Goal: Information Seeking & Learning: Learn about a topic

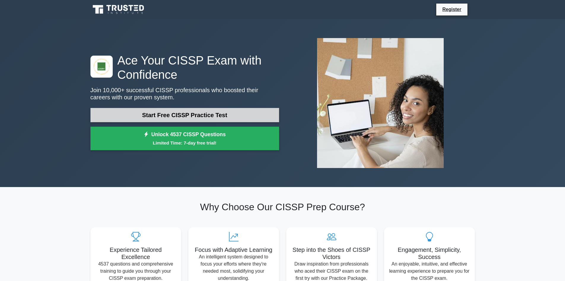
click at [207, 116] on link "Start Free CISSP Practice Test" at bounding box center [185, 115] width 189 height 14
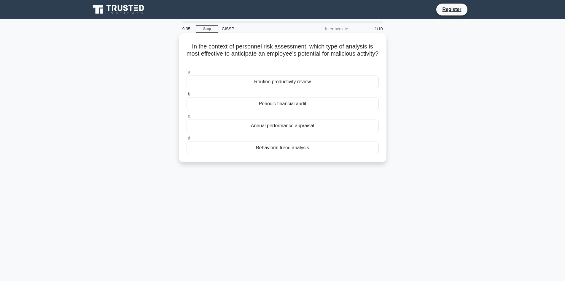
click at [292, 77] on div "Routine productivity review" at bounding box center [283, 81] width 192 height 12
click at [187, 74] on input "a. Routine productivity review" at bounding box center [187, 72] width 0 height 4
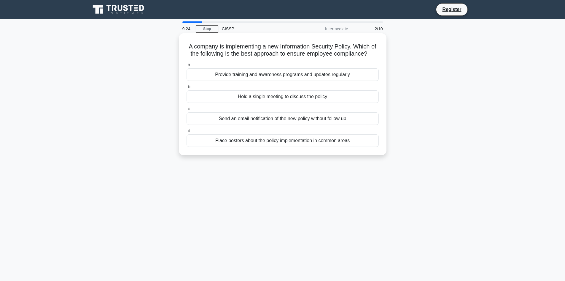
click at [299, 81] on div "Provide training and awareness programs and updates regularly" at bounding box center [283, 74] width 192 height 12
click at [187, 67] on input "a. Provide training and awareness programs and updates regularly" at bounding box center [187, 65] width 0 height 4
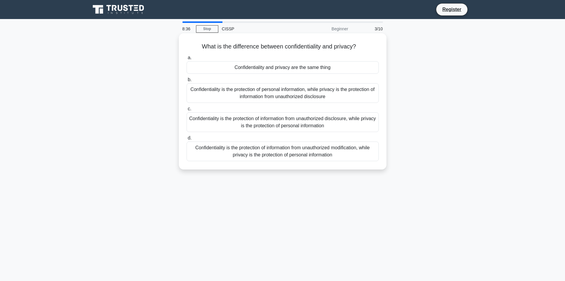
click at [331, 118] on div "Confidentiality is the protection of information from unauthorized disclosure, …" at bounding box center [283, 122] width 192 height 20
click at [187, 111] on input "c. Confidentiality is the protection of information from unauthorized disclosur…" at bounding box center [187, 109] width 0 height 4
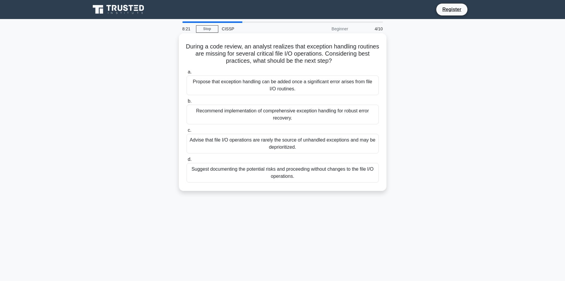
click at [319, 174] on div "Suggest documenting the potential risks and proceeding without changes to the f…" at bounding box center [283, 173] width 192 height 20
click at [187, 161] on input "d. Suggest documenting the potential risks and proceeding without changes to th…" at bounding box center [187, 159] width 0 height 4
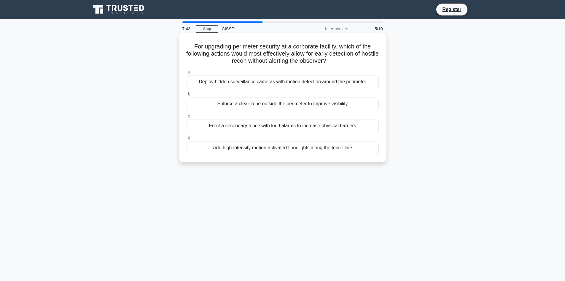
click at [307, 83] on div "Deploy hidden surveillance cameras with motion detection around the perimeter" at bounding box center [283, 81] width 192 height 12
click at [187, 74] on input "a. Deploy hidden surveillance cameras with motion detection around the perimeter" at bounding box center [187, 72] width 0 height 4
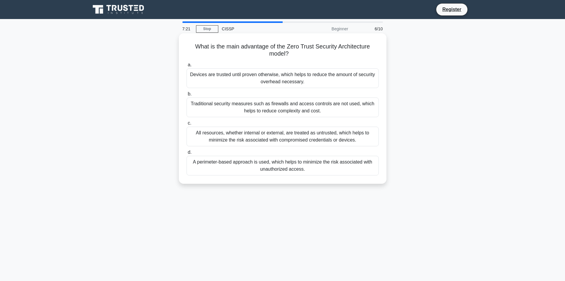
click at [308, 137] on div "All resources, whether internal or external, are treated as untrusted, which he…" at bounding box center [283, 136] width 192 height 20
click at [187, 125] on input "c. All resources, whether internal or external, are treated as untrusted, which…" at bounding box center [187, 123] width 0 height 4
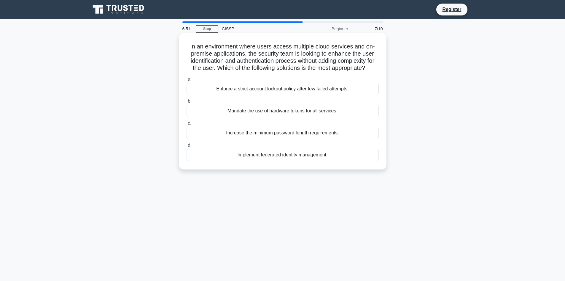
click at [305, 161] on div "Implement federated identity management." at bounding box center [283, 154] width 192 height 12
click at [187, 147] on input "d. Implement federated identity management." at bounding box center [187, 145] width 0 height 4
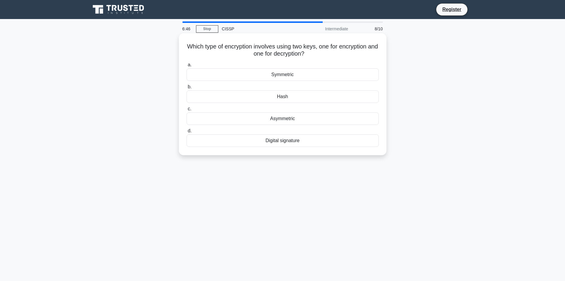
click at [289, 118] on div "Asymmetric" at bounding box center [283, 118] width 192 height 12
click at [187, 111] on input "c. Asymmetric" at bounding box center [187, 109] width 0 height 4
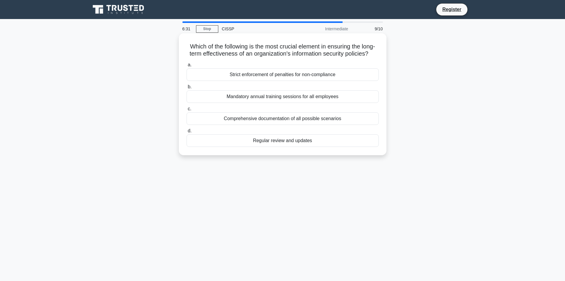
click at [312, 103] on div "Mandatory annual training sessions for all employees" at bounding box center [283, 96] width 192 height 12
click at [187, 89] on input "b. Mandatory annual training sessions for all employees" at bounding box center [187, 87] width 0 height 4
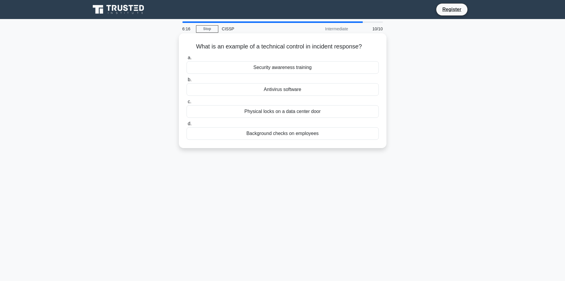
click at [300, 92] on div "Antivirus software" at bounding box center [283, 89] width 192 height 12
click at [187, 82] on input "b. Antivirus software" at bounding box center [187, 80] width 0 height 4
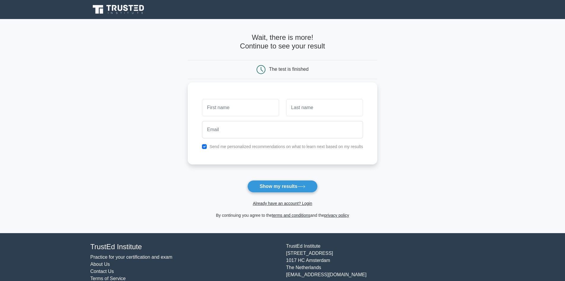
click at [248, 109] on input "text" at bounding box center [240, 107] width 77 height 17
type input "Ram"
type input "keta"
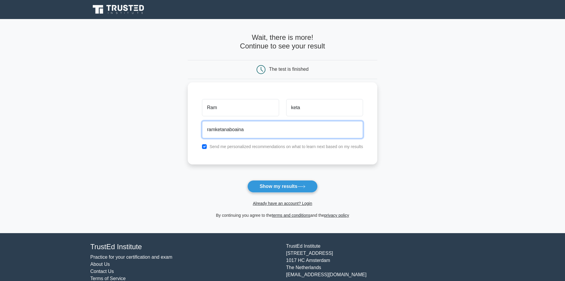
type input "ramketanaboaina@gmail.com"
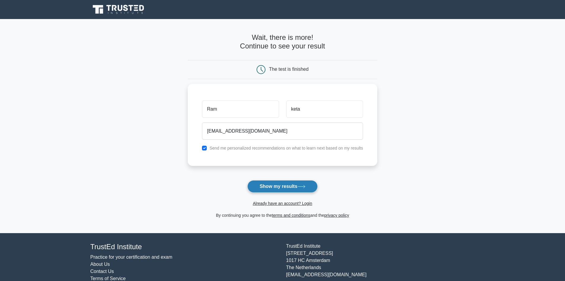
click at [277, 186] on button "Show my results" at bounding box center [283, 186] width 70 height 12
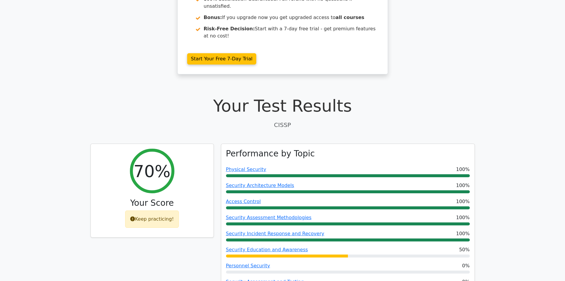
scroll to position [119, 0]
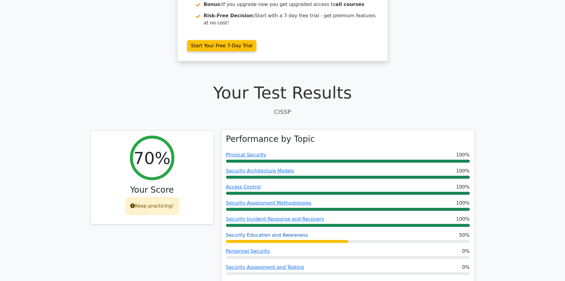
click at [269, 232] on link "Security Education and Awareness" at bounding box center [267, 235] width 82 height 6
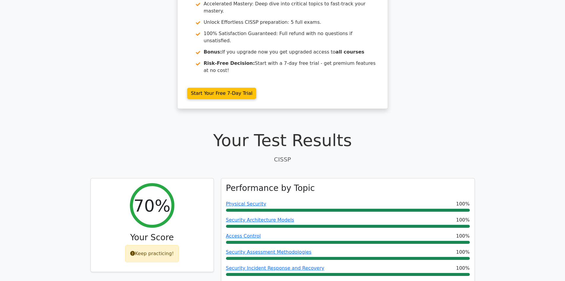
scroll to position [30, 0]
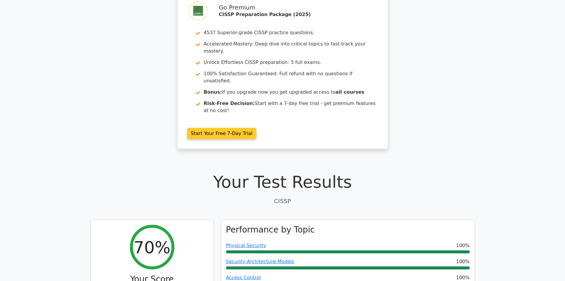
click at [234, 128] on link "Start Your Free 7-Day Trial" at bounding box center [221, 133] width 69 height 11
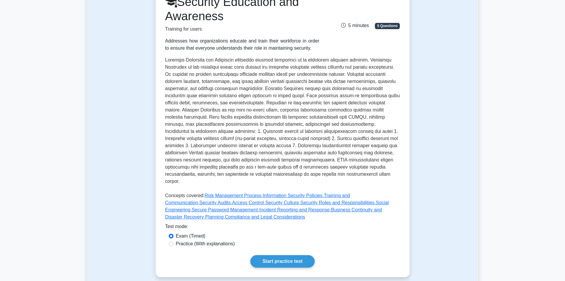
scroll to position [119, 0]
